Goal: Task Accomplishment & Management: Manage account settings

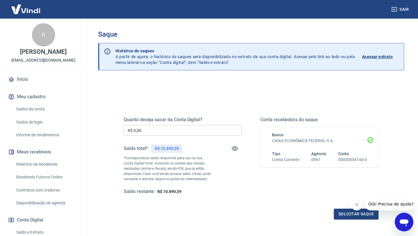
click at [157, 130] on input "R$ 0,00" at bounding box center [183, 130] width 118 height 11
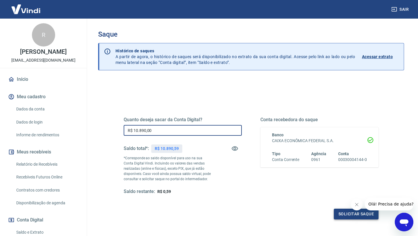
type input "R$ 10.890,00"
click at [344, 214] on button "Solicitar saque" at bounding box center [356, 214] width 45 height 11
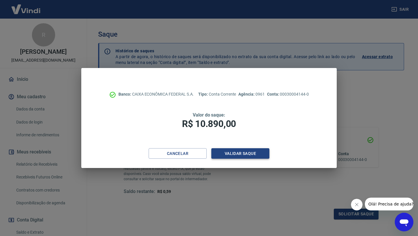
click at [237, 151] on button "Validar saque" at bounding box center [240, 153] width 58 height 11
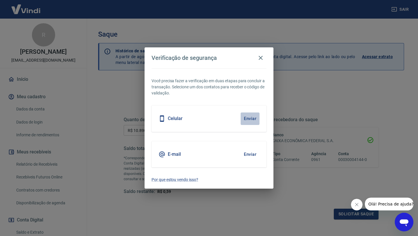
click at [246, 117] on button "Enviar" at bounding box center [250, 118] width 19 height 12
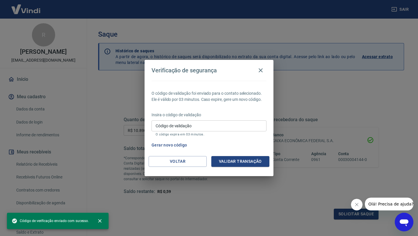
click at [193, 125] on input "Código de validação" at bounding box center [209, 125] width 115 height 11
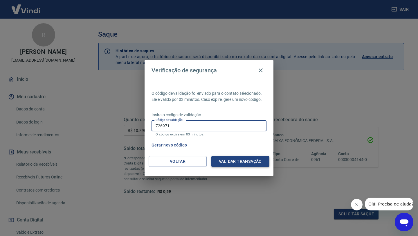
type input "726971"
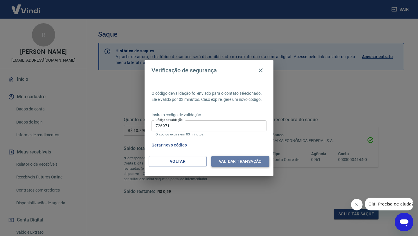
click at [231, 165] on button "Validar transação" at bounding box center [240, 161] width 58 height 11
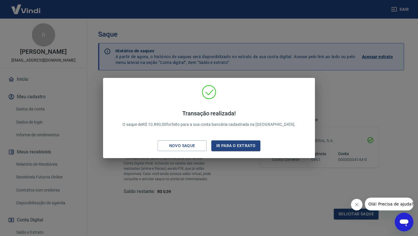
click at [231, 170] on div "Transação realizada! O saque de R$ 10.890,00 foi feito para a sua conta bancári…" at bounding box center [209, 118] width 418 height 236
